Goal: Ask a question

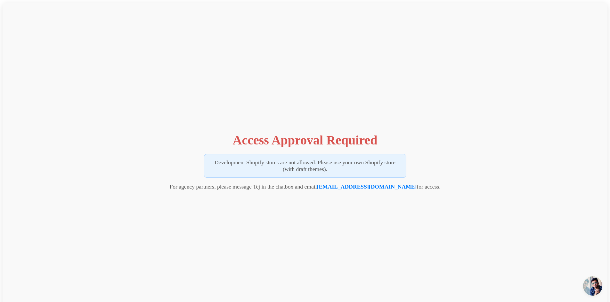
click at [592, 291] on span "Open chat" at bounding box center [592, 286] width 19 height 19
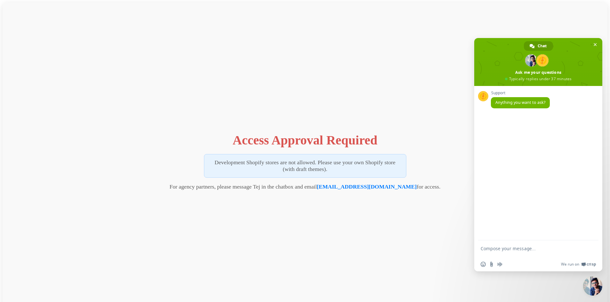
drag, startPoint x: 512, startPoint y: 247, endPoint x: 502, endPoint y: 252, distance: 11.3
click at [509, 247] on textarea "Compose your message..." at bounding box center [530, 252] width 101 height 12
type textarea "h"
type textarea "Hi there"
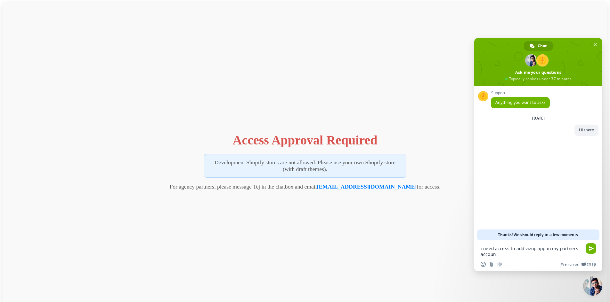
type textarea "i need access to add vizup app in my partners account"
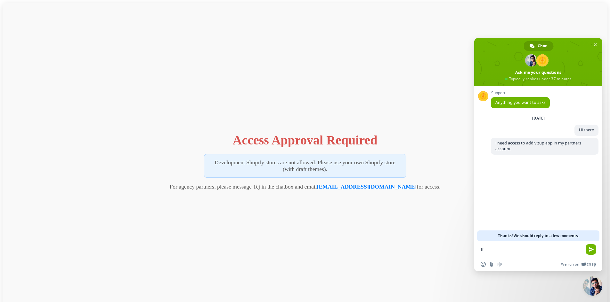
type textarea "I"
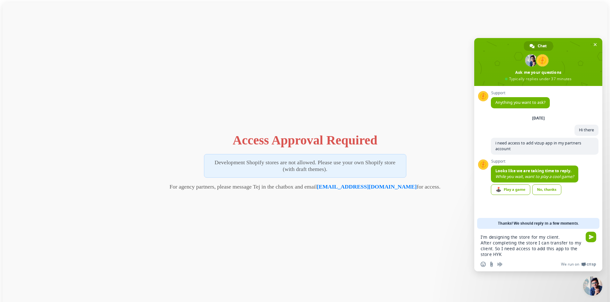
type textarea "I'm designing the store for my client. After completing the store I can transfe…"
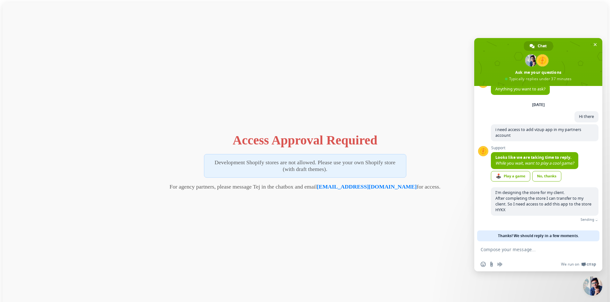
scroll to position [6, 0]
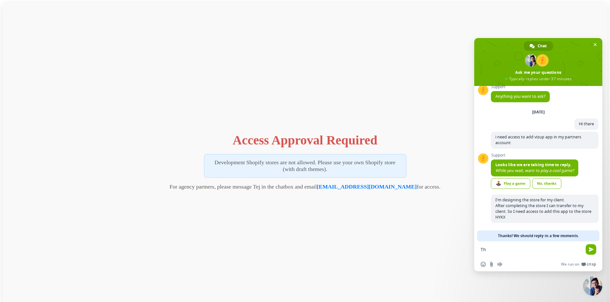
type textarea "T"
type textarea "This is Urgent"
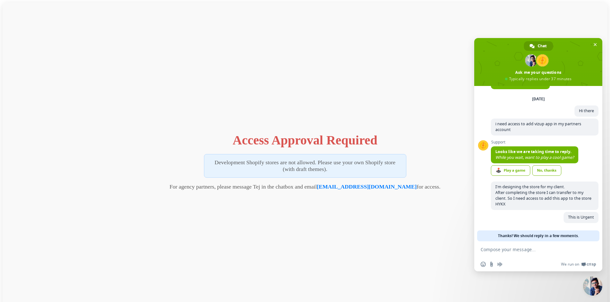
scroll to position [19, 0]
click at [529, 248] on textarea "Compose your message..." at bounding box center [530, 250] width 101 height 6
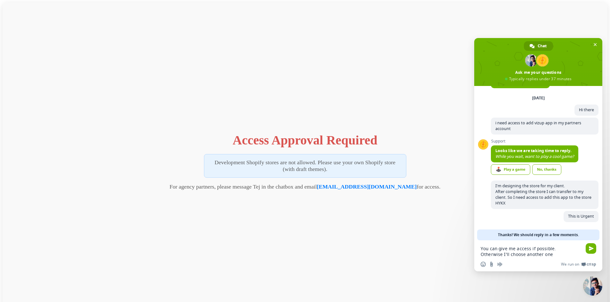
type textarea "You can give me access if possible. Otherwise I'll choose another one."
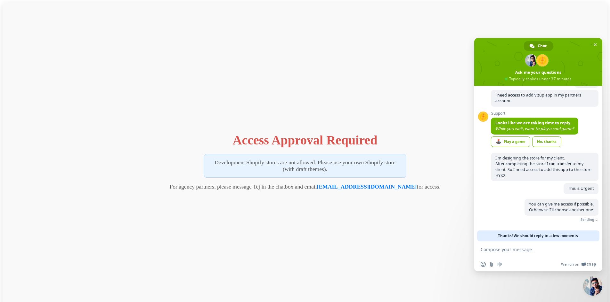
scroll to position [38, 0]
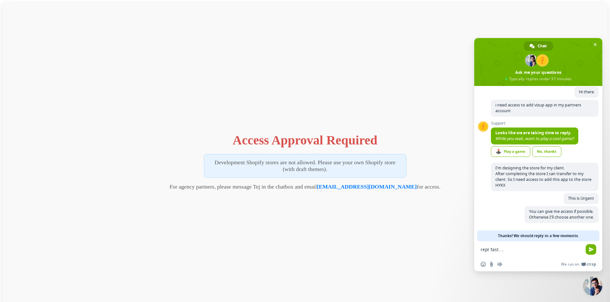
type textarea "reply fast...."
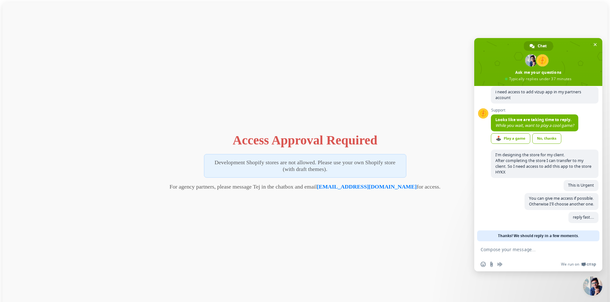
scroll to position [51, 0]
drag, startPoint x: 424, startPoint y: 94, endPoint x: 433, endPoint y: 90, distance: 9.5
click at [422, 94] on div "Access Approval Required Development Shopify stores are not allowed. Please use…" at bounding box center [305, 160] width 605 height 315
click at [597, 41] on span "Close chat" at bounding box center [595, 44] width 7 height 7
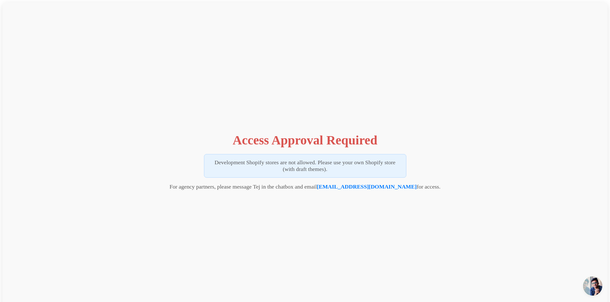
click at [523, 62] on div "Access Approval Required Development Shopify stores are not allowed. Please use…" at bounding box center [305, 160] width 605 height 315
click at [319, 49] on div "Access Approval Required Development Shopify stores are not allowed. Please use…" at bounding box center [305, 160] width 605 height 315
click at [464, 90] on div "Access Approval Required Development Shopify stores are not allowed. Please use…" at bounding box center [305, 160] width 605 height 315
click at [447, 103] on div "Access Approval Required Development Shopify stores are not allowed. Please use…" at bounding box center [305, 160] width 605 height 315
click at [596, 286] on span "Open chat" at bounding box center [592, 286] width 19 height 19
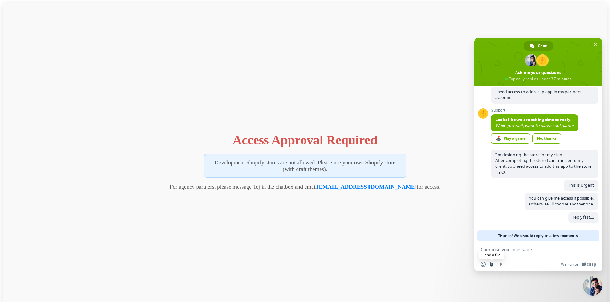
click at [490, 265] on input "Send a file" at bounding box center [491, 264] width 5 height 5
click at [79, 38] on div "Access Approval Required Development Shopify stores are not allowed. Please use…" at bounding box center [305, 160] width 605 height 315
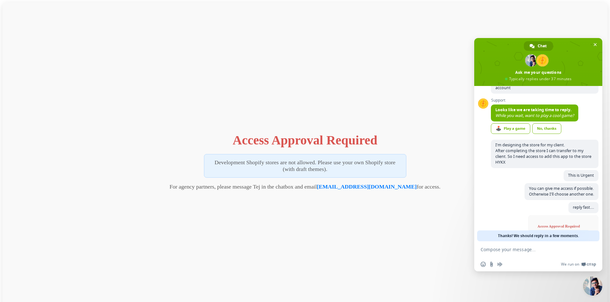
scroll to position [92, 0]
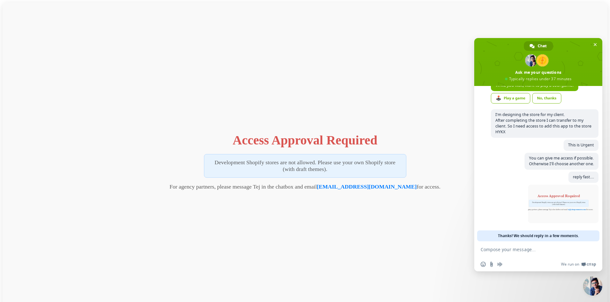
click at [520, 251] on textarea "Compose your message..." at bounding box center [530, 250] width 101 height 6
drag, startPoint x: 529, startPoint y: 235, endPoint x: 539, endPoint y: 236, distance: 9.6
click at [539, 236] on span "Thanks! We should reply in a few moments." at bounding box center [538, 236] width 81 height 11
drag, startPoint x: 539, startPoint y: 236, endPoint x: 443, endPoint y: 246, distance: 95.9
click at [446, 246] on body "Access Approval Required Development Shopify stores are not allowed. Please use…" at bounding box center [305, 160] width 605 height 315
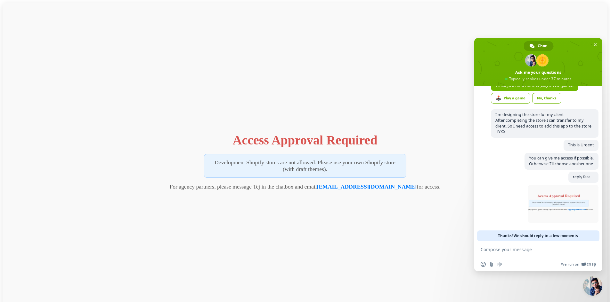
click at [415, 242] on div "Access Approval Required Development Shopify stores are not allowed. Please use…" at bounding box center [305, 160] width 605 height 315
click at [597, 41] on span "Close chat" at bounding box center [595, 44] width 7 height 7
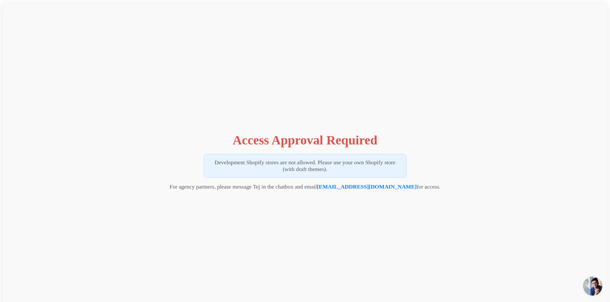
click at [463, 69] on div "Access Approval Required Development Shopify stores are not allowed. Please use…" at bounding box center [305, 160] width 605 height 315
drag, startPoint x: 371, startPoint y: 67, endPoint x: 349, endPoint y: 47, distance: 29.5
click at [371, 67] on div "Access Approval Required Development Shopify stores are not allowed. Please use…" at bounding box center [305, 160] width 605 height 315
